Goal: Use online tool/utility: Utilize a website feature to perform a specific function

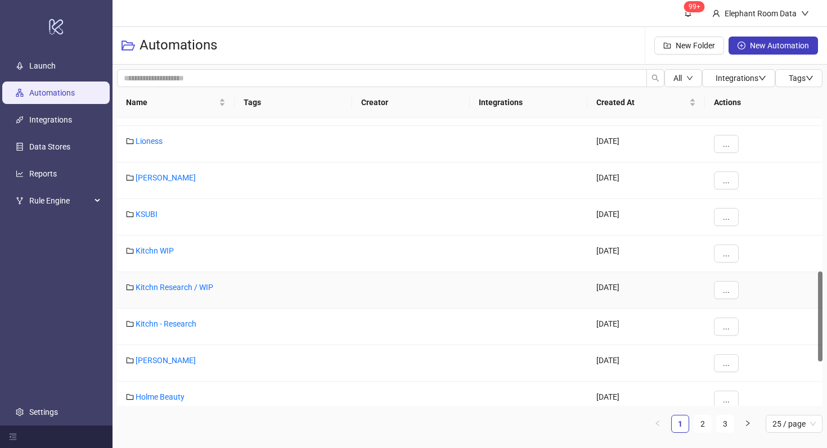
scroll to position [488, 0]
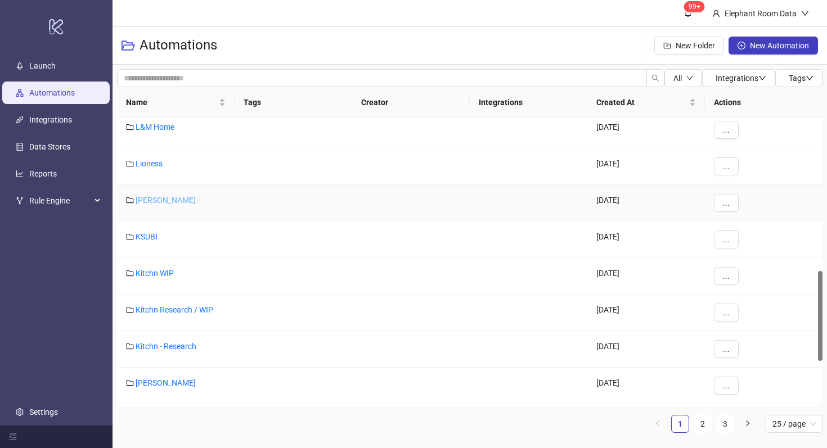
click at [152, 199] on link "[PERSON_NAME]" at bounding box center [166, 200] width 60 height 9
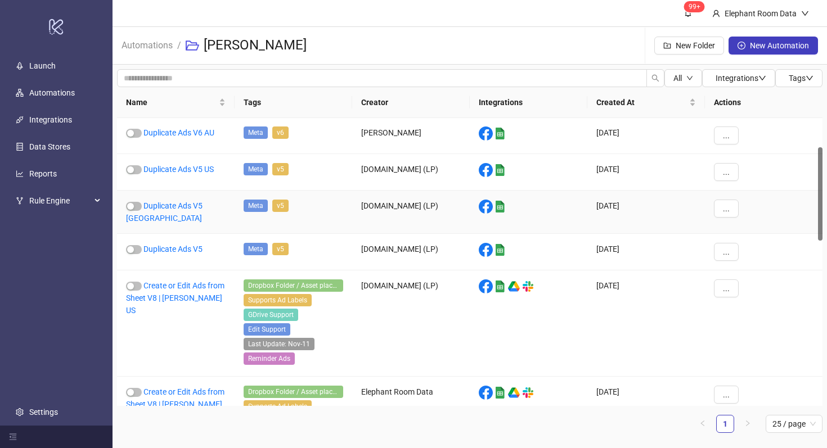
scroll to position [83, 0]
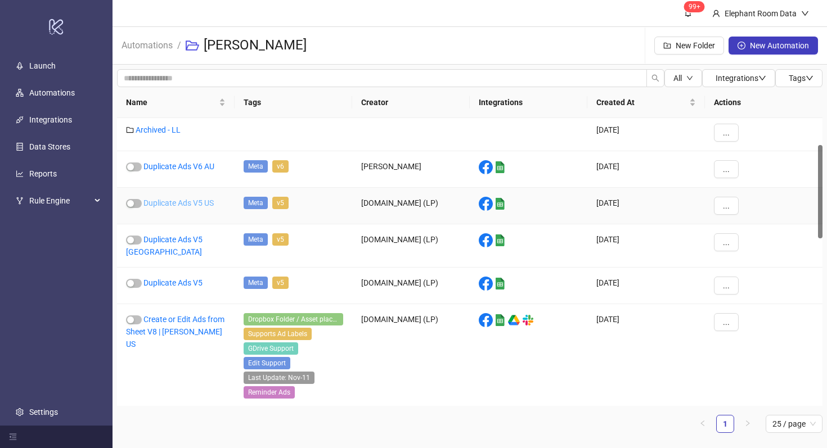
click at [182, 200] on link "Duplicate Ads V5 US" at bounding box center [178, 203] width 70 height 9
click at [196, 169] on link "Duplicate Ads V6 AU" at bounding box center [178, 166] width 71 height 9
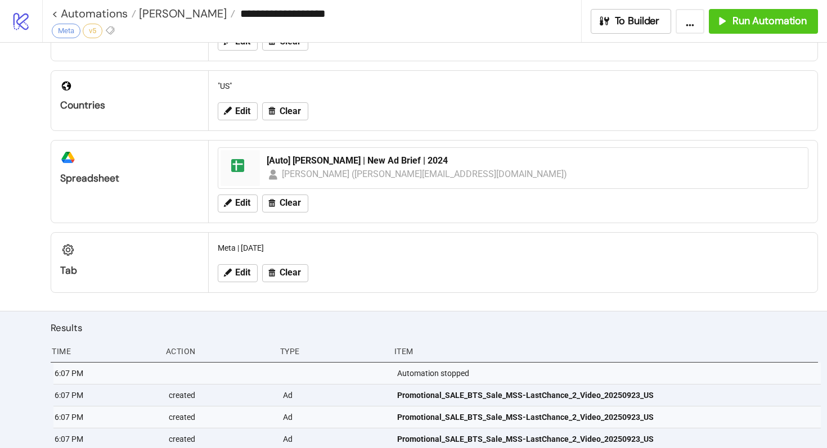
scroll to position [290, 0]
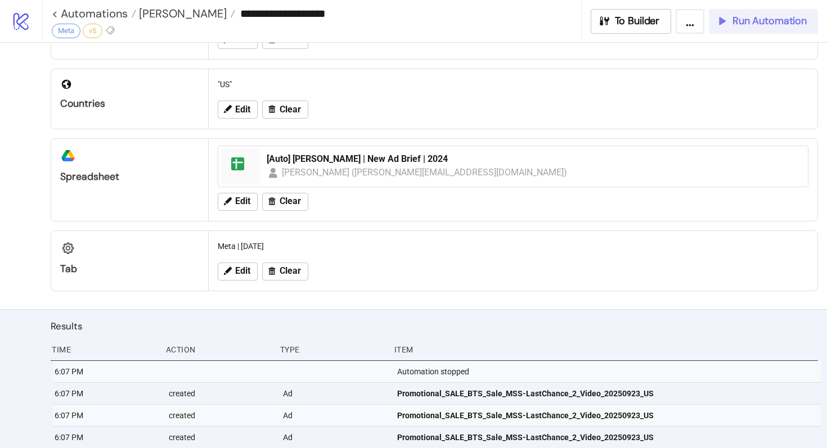
click at [745, 25] on span "Run Automation" at bounding box center [770, 21] width 74 height 13
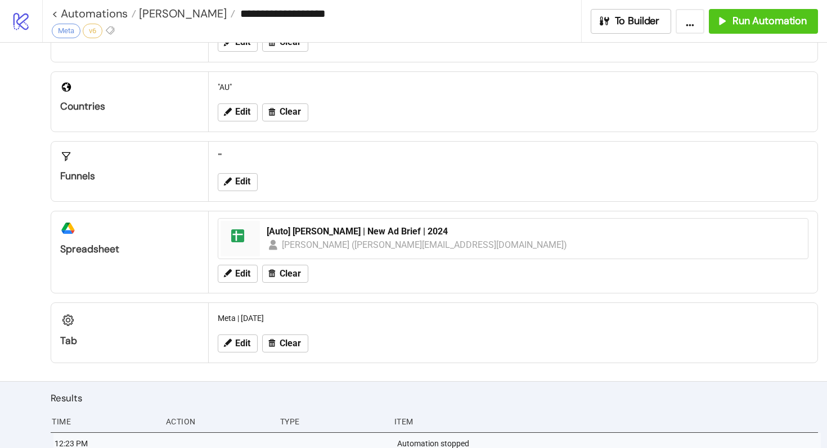
scroll to position [329, 0]
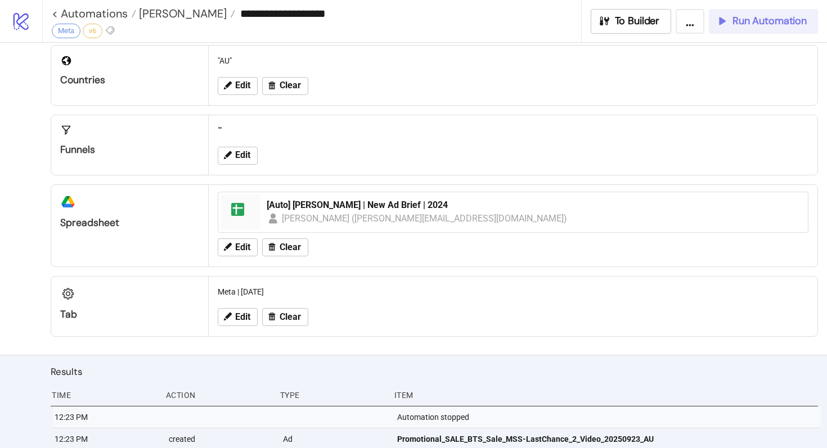
click at [742, 17] on span "Run Automation" at bounding box center [770, 21] width 74 height 13
